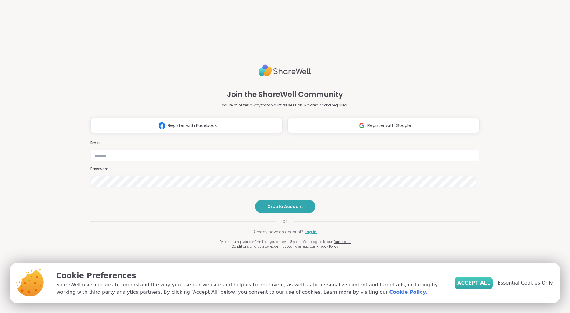
click at [485, 283] on span "Accept All" at bounding box center [473, 282] width 33 height 7
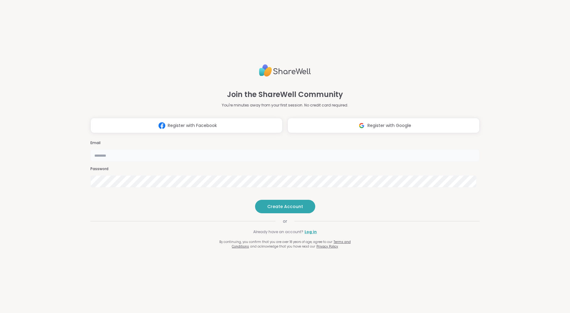
click at [235, 149] on input "email" at bounding box center [284, 155] width 389 height 12
type input "**********"
click at [280, 218] on html "**********" at bounding box center [285, 156] width 570 height 313
